Goal: Task Accomplishment & Management: Use online tool/utility

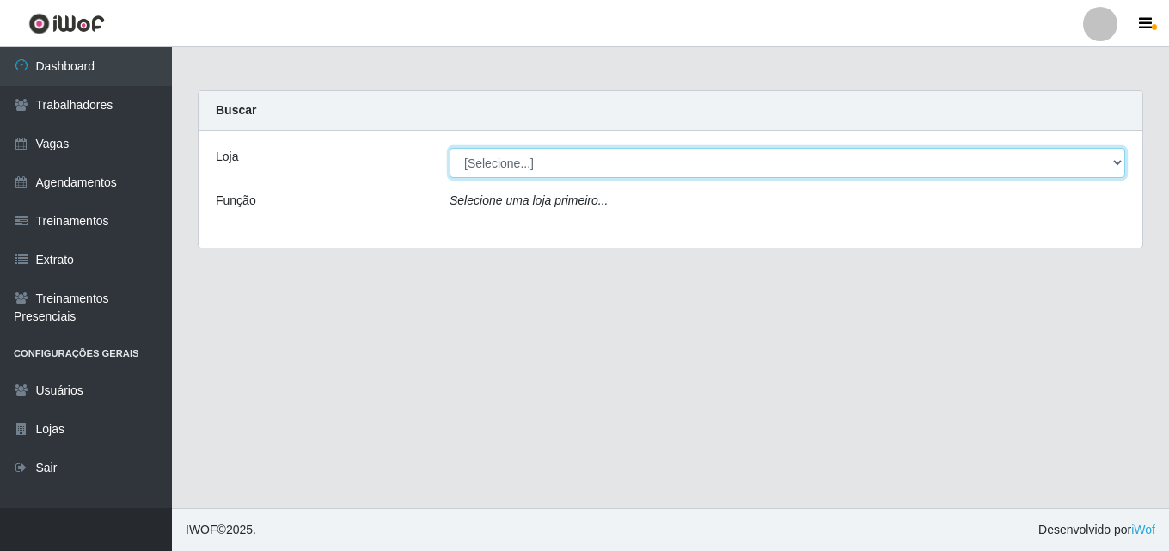
click at [485, 174] on select "[Selecione...] Chinatown Sushimi - [GEOGRAPHIC_DATA]" at bounding box center [788, 163] width 676 height 30
select select "357"
click at [450, 148] on select "[Selecione...] Chinatown Sushimi - [GEOGRAPHIC_DATA]" at bounding box center [788, 163] width 676 height 30
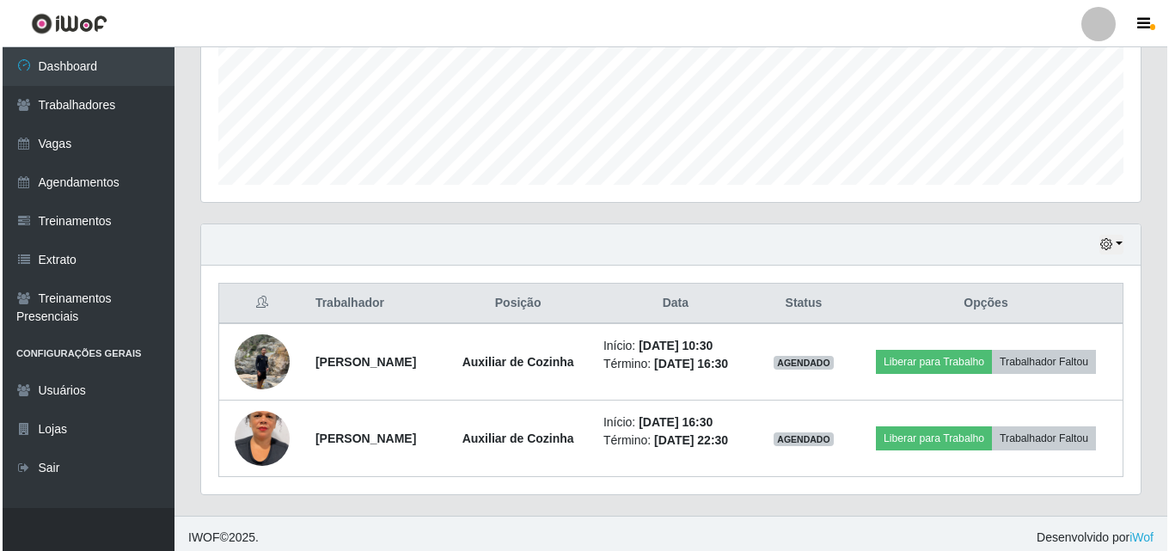
scroll to position [438, 0]
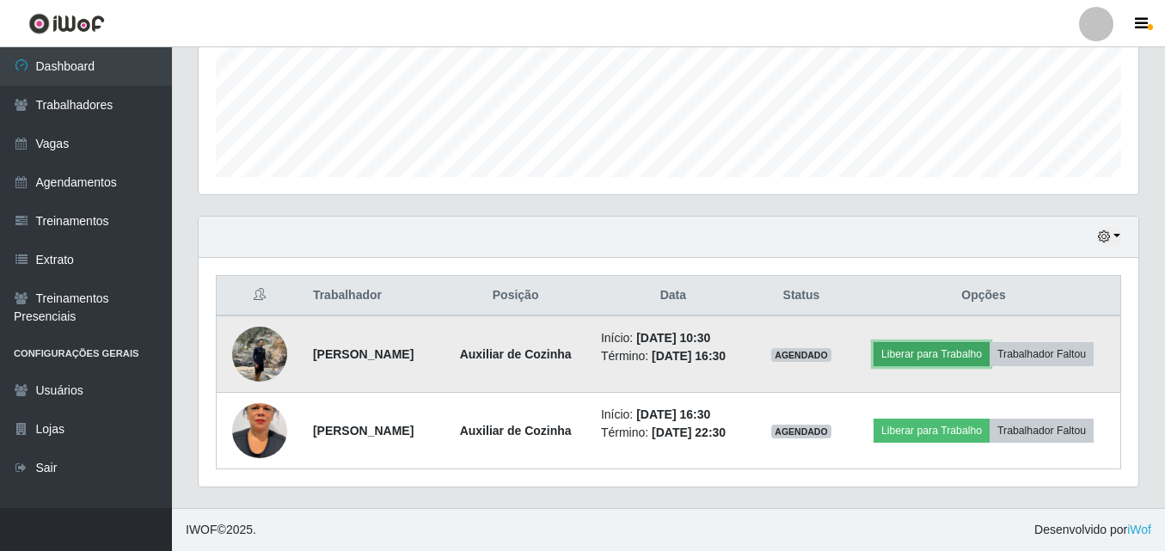
click at [950, 357] on button "Liberar para Trabalho" at bounding box center [931, 354] width 116 height 24
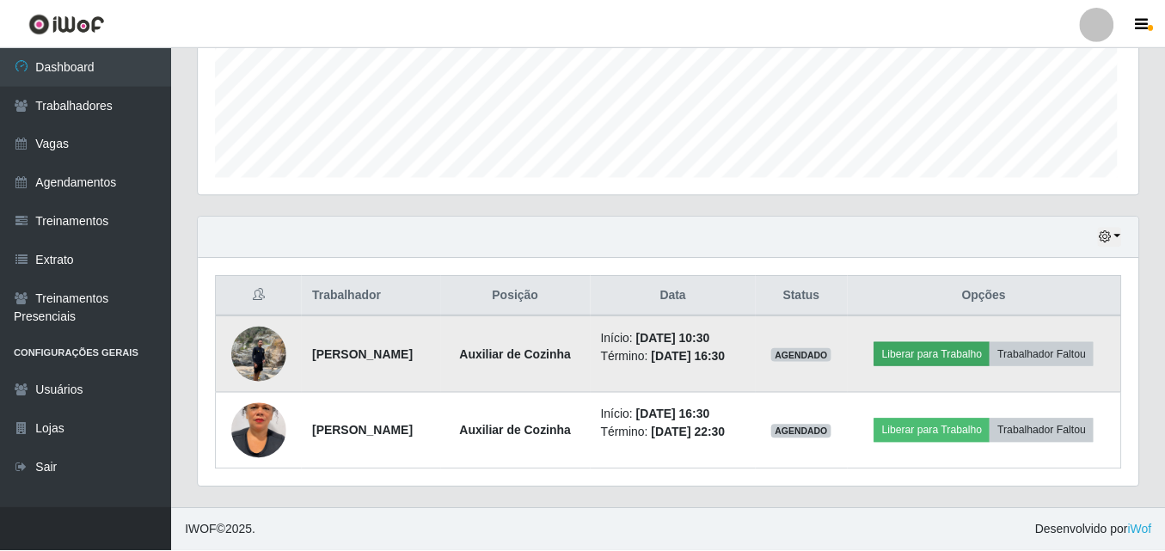
scroll to position [357, 931]
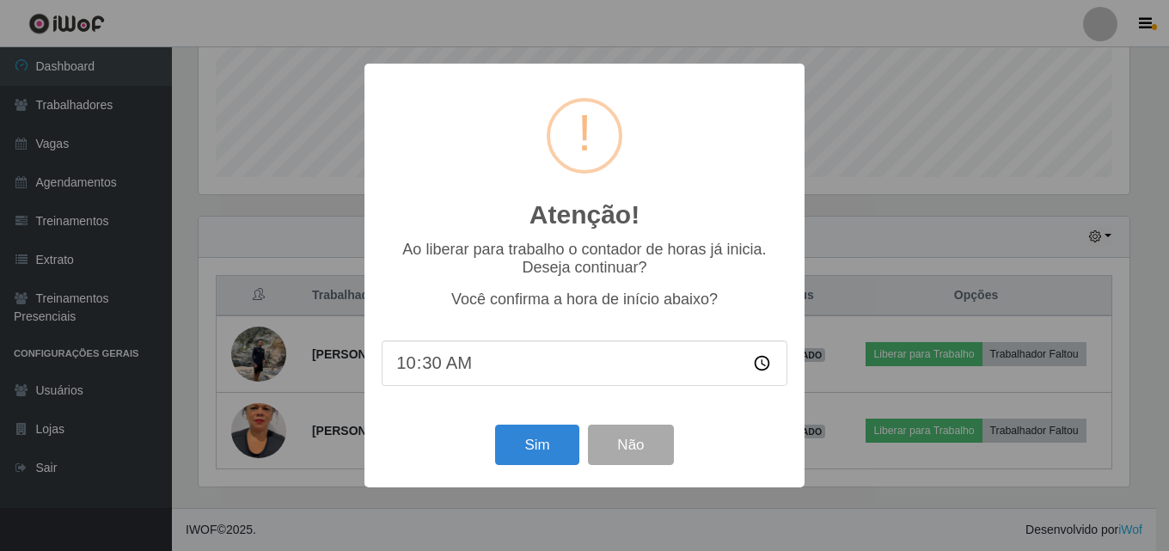
click at [439, 364] on input "10:30" at bounding box center [585, 363] width 406 height 46
type input "10:35"
click at [534, 453] on button "Sim" at bounding box center [536, 445] width 83 height 40
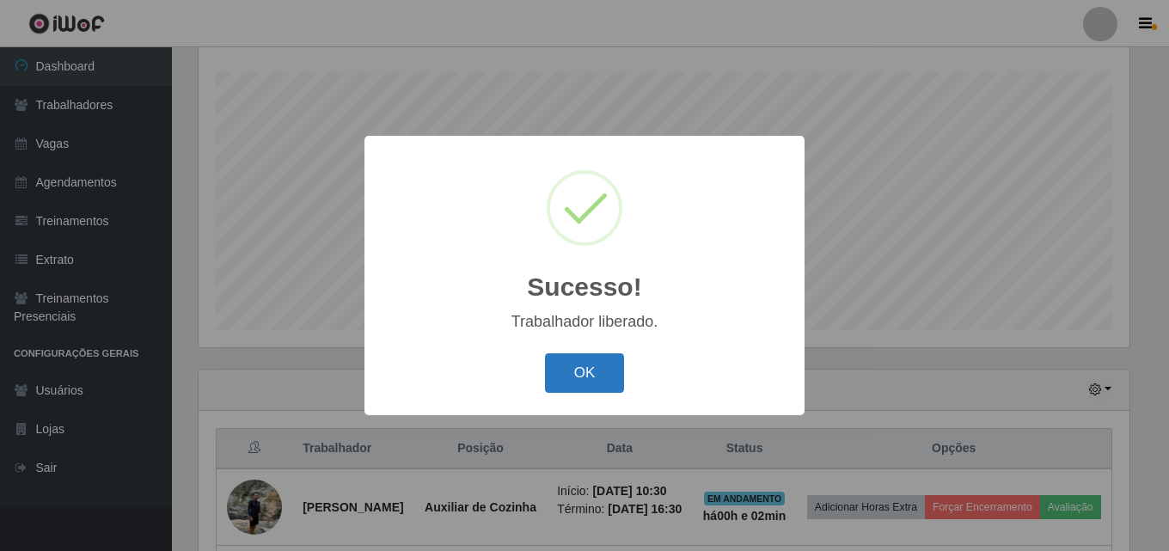
click at [591, 371] on button "OK" at bounding box center [585, 373] width 80 height 40
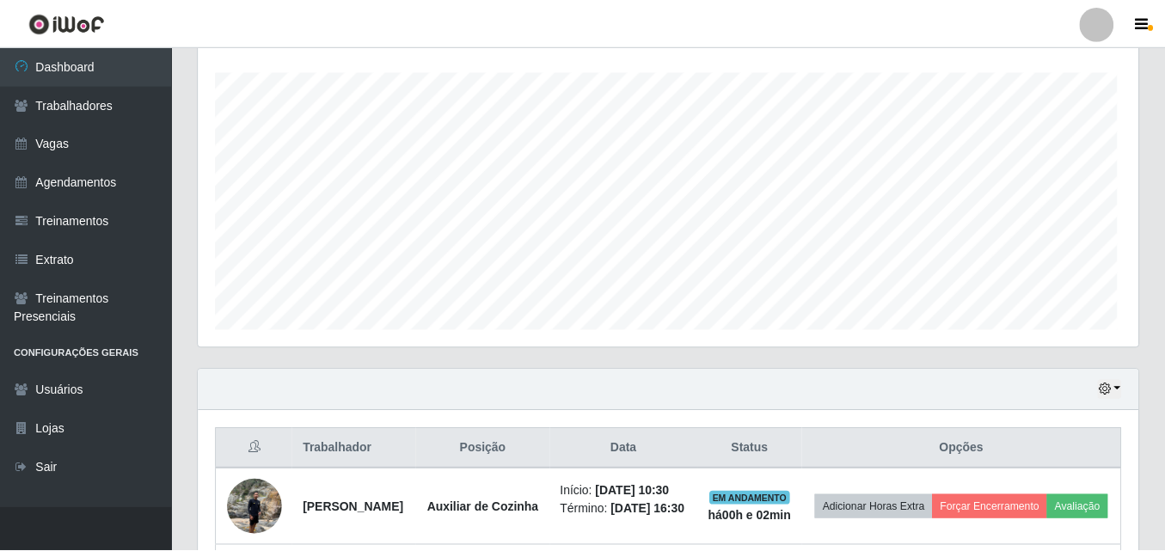
scroll to position [357, 940]
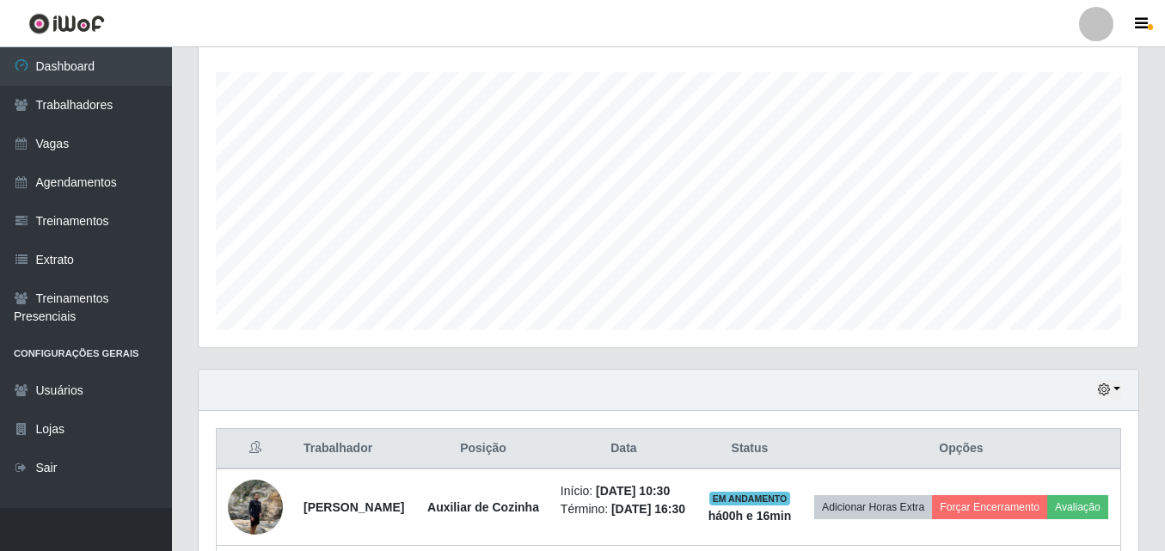
click at [594, 371] on div "Hoje 1 dia 3 dias 1 Semana Não encerrados" at bounding box center [669, 390] width 940 height 41
click at [1161, 517] on div "Carregando... Buscar Recarregando em 5 segundos... [PERSON_NAME] [Selecione...]…" at bounding box center [668, 233] width 993 height 855
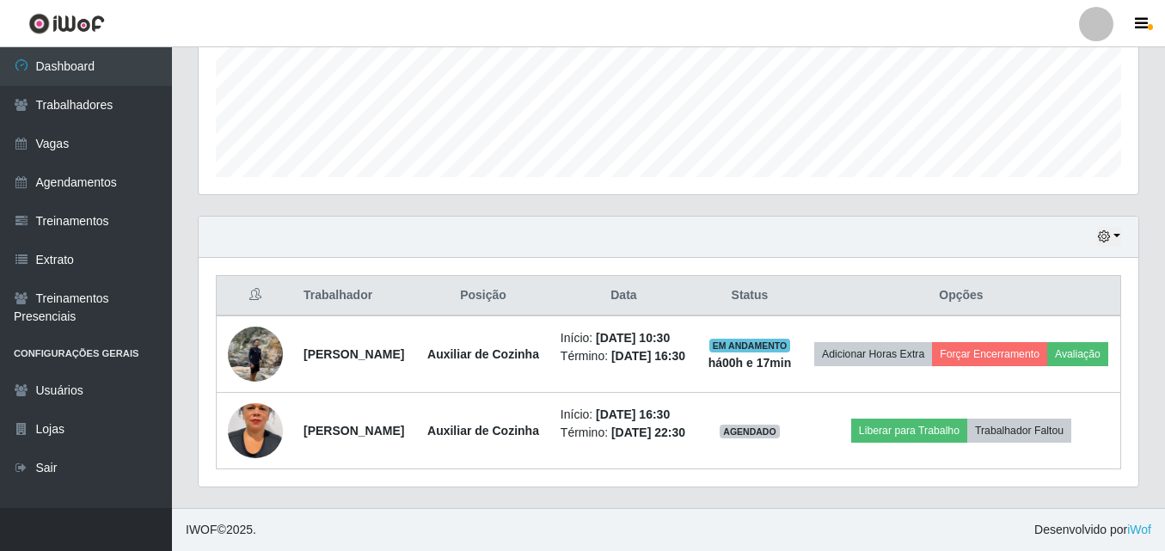
scroll to position [499, 0]
